Goal: Navigation & Orientation: Find specific page/section

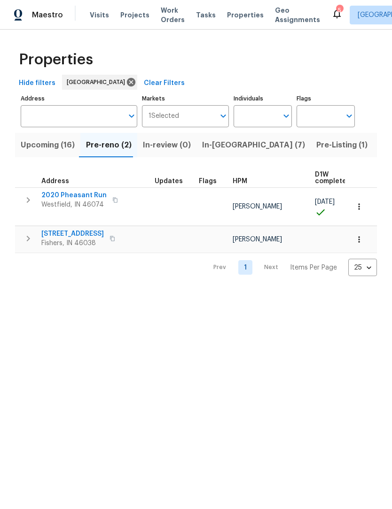
click at [379, 146] on span "Listed (41)" at bounding box center [398, 145] width 39 height 13
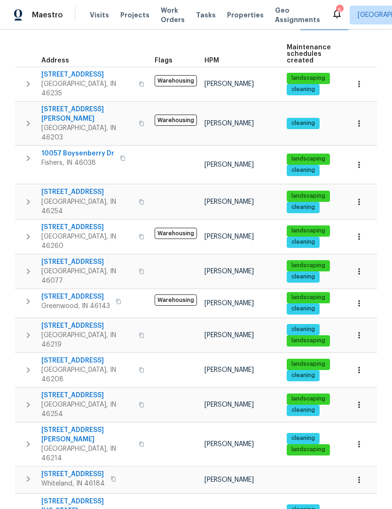
scroll to position [155, 0]
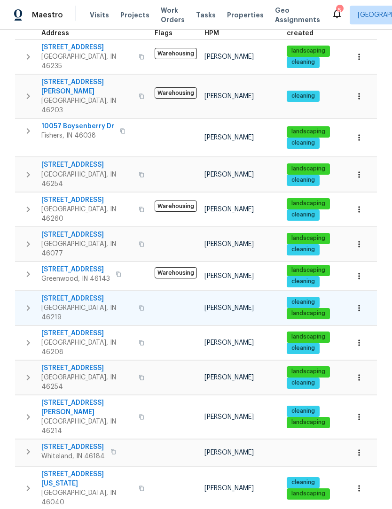
click at [84, 294] on span "8040 Goldenrod Ct" at bounding box center [87, 298] width 92 height 9
click at [360, 304] on icon "button" at bounding box center [358, 308] width 9 height 9
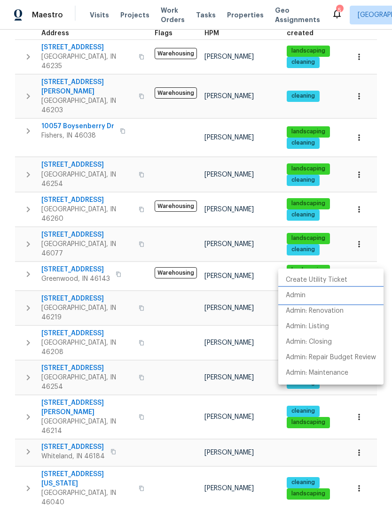
click at [302, 297] on p "Admin" at bounding box center [296, 296] width 20 height 10
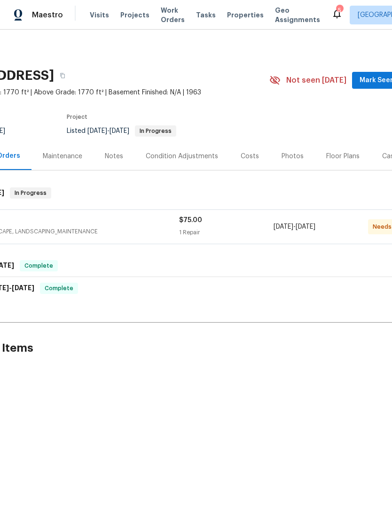
scroll to position [0, 103]
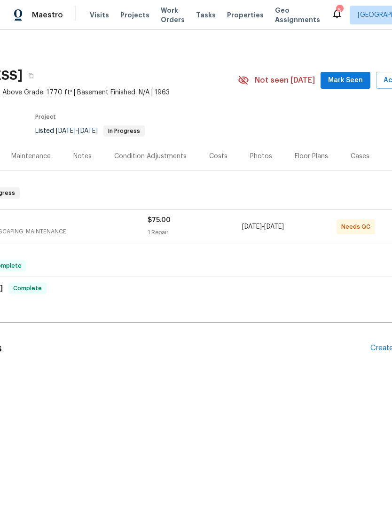
click at [353, 157] on div "Cases" at bounding box center [360, 156] width 19 height 9
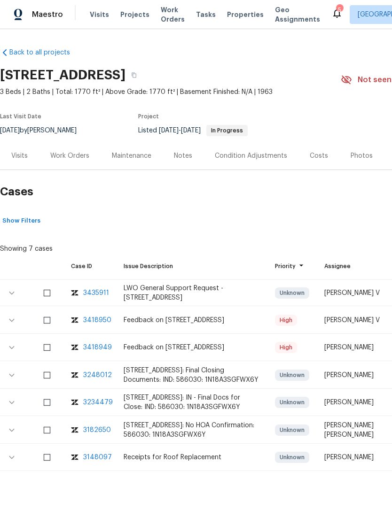
click at [102, 344] on div "3418949" at bounding box center [97, 348] width 29 height 9
click at [99, 316] on div "3418950" at bounding box center [97, 320] width 28 height 9
click at [100, 351] on div "3418949" at bounding box center [97, 348] width 29 height 9
